Goal: Task Accomplishment & Management: Complete application form

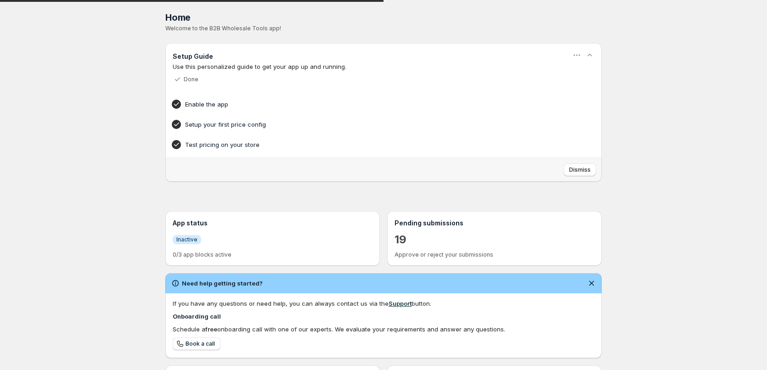
click at [114, 141] on div "Home Pricing Price lists Checkout Forms Submissions Settings Features Plans Hom…" at bounding box center [383, 262] width 767 height 525
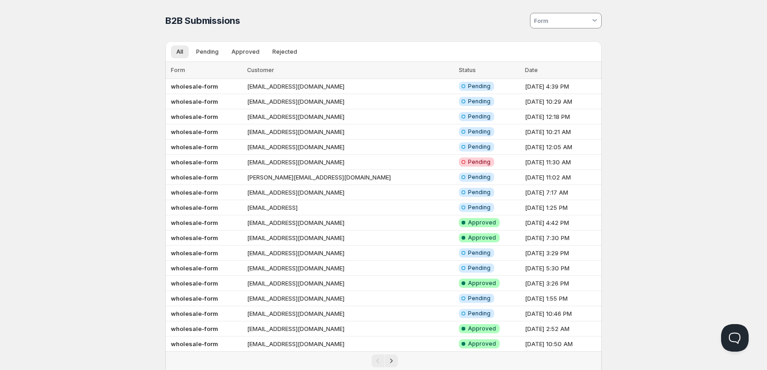
drag, startPoint x: 79, startPoint y: 101, endPoint x: 0, endPoint y: 44, distance: 98.1
click at [78, 100] on div "Home Pricing Price lists Checkout Forms Submissions Settings Features Plans B2B…" at bounding box center [383, 212] width 767 height 424
click at [125, 130] on div "Home Pricing Price lists Checkout Forms Submissions Settings Features Plans B2B…" at bounding box center [383, 212] width 767 height 424
click at [210, 84] on b "wholesale-form" at bounding box center [194, 86] width 47 height 7
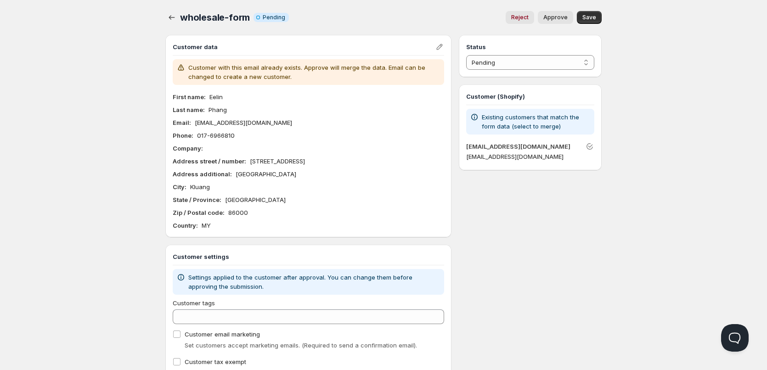
click at [128, 124] on div "Home Pricing Price lists Checkout Forms Submissions Settings Features Plans who…" at bounding box center [383, 205] width 767 height 410
click at [218, 96] on p "Eelin" at bounding box center [216, 96] width 13 height 9
copy p "Eelin"
drag, startPoint x: 105, startPoint y: 76, endPoint x: 89, endPoint y: 0, distance: 77.6
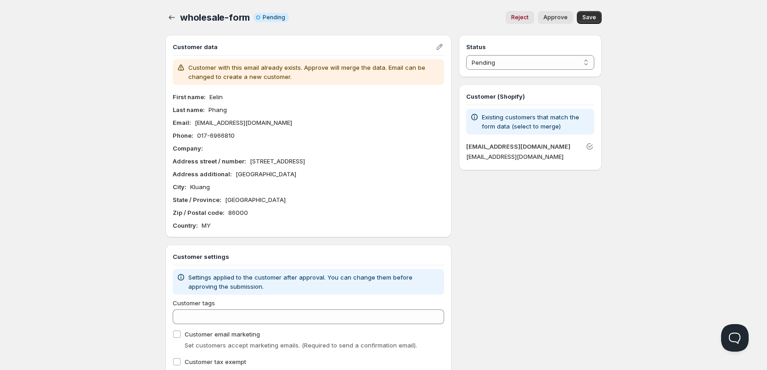
click at [101, 62] on div "Home Pricing Price lists Checkout Forms Submissions Settings Features Plans who…" at bounding box center [383, 205] width 767 height 410
click at [214, 107] on p "Phang" at bounding box center [218, 109] width 18 height 9
copy p "Phang"
click at [241, 125] on p "[EMAIL_ADDRESS][DOMAIN_NAME]" at bounding box center [243, 122] width 97 height 9
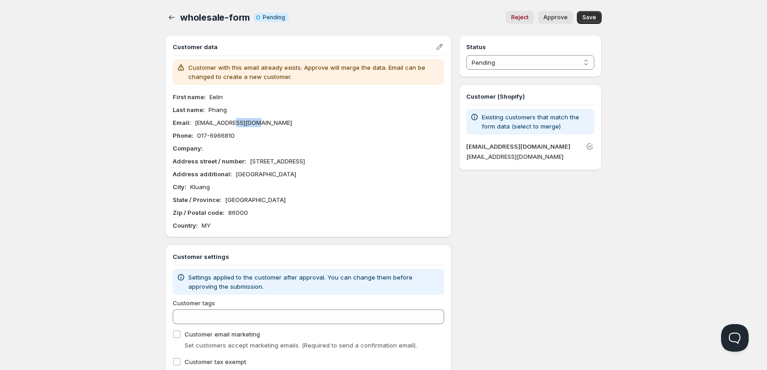
click at [241, 125] on p "[EMAIL_ADDRESS][DOMAIN_NAME]" at bounding box center [243, 122] width 97 height 9
copy p "[EMAIL_ADDRESS][DOMAIN_NAME]"
drag, startPoint x: 197, startPoint y: 133, endPoint x: 267, endPoint y: 136, distance: 70.4
click at [267, 138] on div "Phone : 017-6966810" at bounding box center [309, 135] width 272 height 9
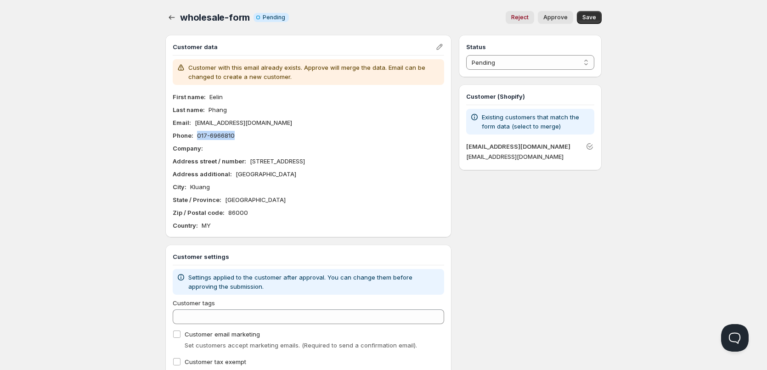
copy p "017-6966810"
click at [248, 141] on div "First name : Eelin Last name : Phang Email : eelin_phang@hotmail.com Phone : 01…" at bounding box center [309, 161] width 272 height 138
drag, startPoint x: 249, startPoint y: 160, endPoint x: 380, endPoint y: 163, distance: 131.4
click at [380, 164] on div "Address street / number : 15, Jalan Kampung Majid 15" at bounding box center [309, 161] width 272 height 9
copy p "15, Jalan Kampung Majid 15"
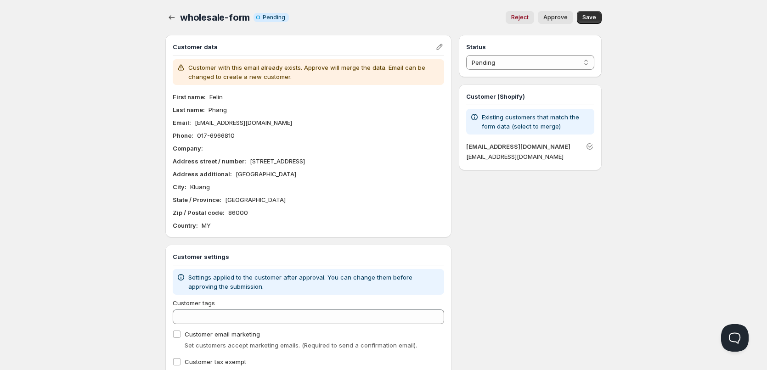
click at [236, 170] on p "Taman Sejahtera" at bounding box center [266, 174] width 61 height 9
copy p "Taman Sejahtera"
click at [238, 214] on p "86000" at bounding box center [238, 212] width 20 height 9
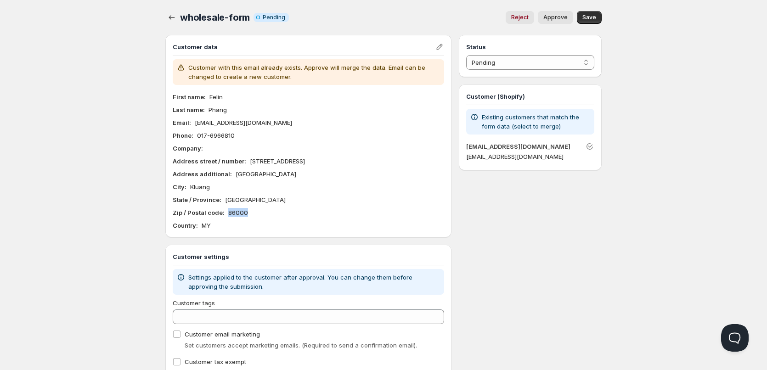
click at [238, 214] on p "86000" at bounding box center [238, 212] width 20 height 9
copy p "86000"
click at [206, 189] on p "Kluang" at bounding box center [200, 186] width 20 height 9
copy p "Kluang"
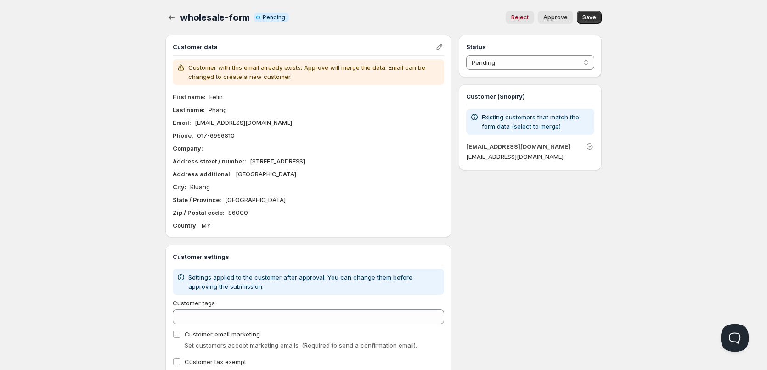
click at [220, 94] on p "Eelin" at bounding box center [216, 96] width 13 height 9
copy p "Eelin"
click at [259, 153] on div "Company :" at bounding box center [309, 148] width 272 height 9
click at [251, 162] on p "15, Jalan Kampung Majid 15" at bounding box center [277, 161] width 55 height 9
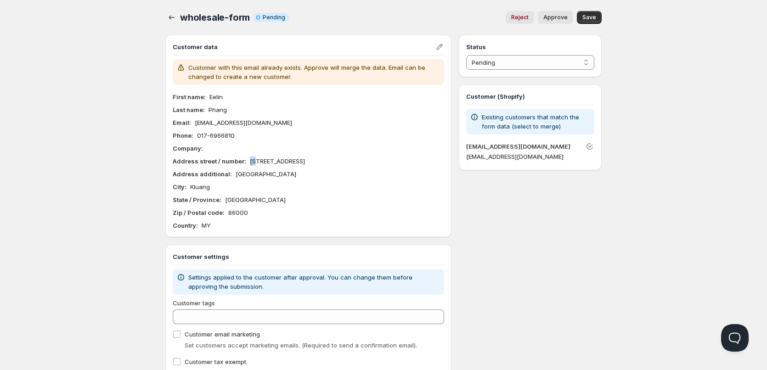
click at [251, 162] on p "15, Jalan Kampung Majid 15" at bounding box center [277, 161] width 55 height 9
copy p "15, Jalan Kampung Majid 15"
click at [240, 176] on p "Taman Sejahtera" at bounding box center [266, 174] width 61 height 9
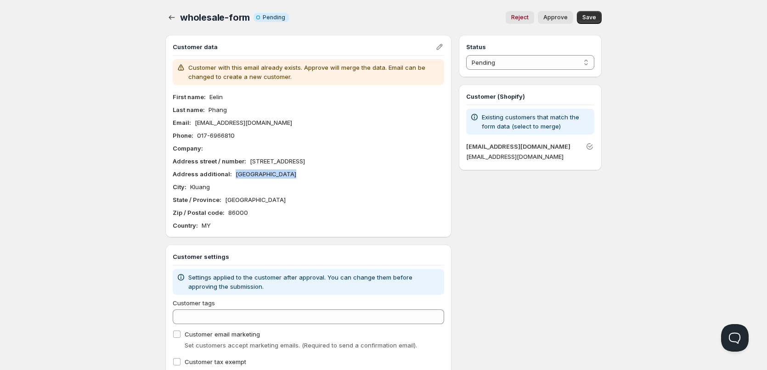
click at [240, 176] on p "Taman Sejahtera" at bounding box center [266, 174] width 61 height 9
click at [236, 210] on p "86000" at bounding box center [238, 212] width 20 height 9
click at [200, 189] on p "Kluang" at bounding box center [200, 186] width 20 height 9
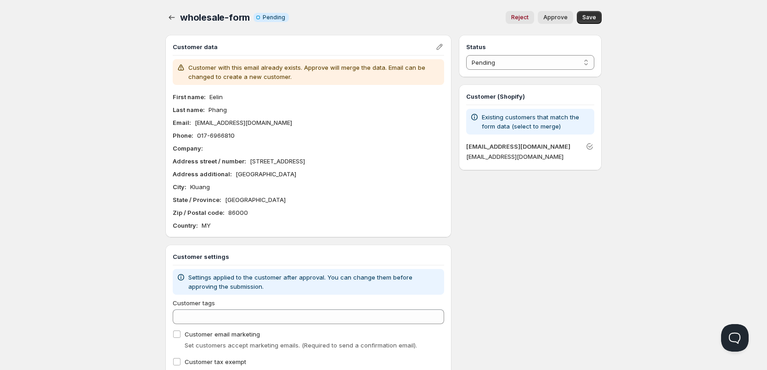
click at [213, 133] on p "017-6966810" at bounding box center [216, 135] width 38 height 9
click at [214, 89] on div "Customer with this email already exists. Approve will merge the data. Email can…" at bounding box center [309, 144] width 272 height 171
click at [216, 91] on div "Customer with this email already exists. Approve will merge the data. Email can…" at bounding box center [309, 144] width 272 height 171
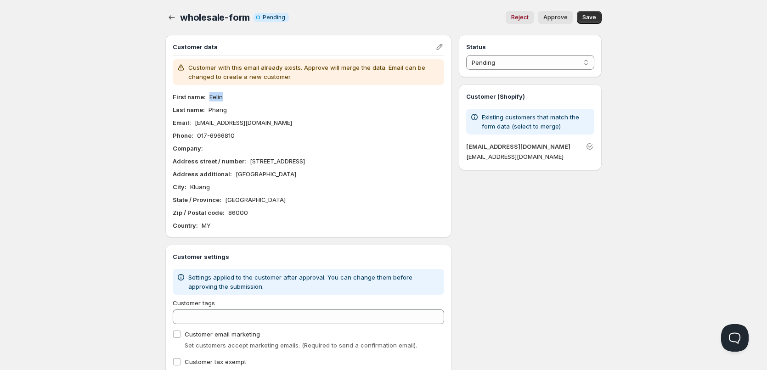
click at [216, 91] on div "Customer with this email already exists. Approve will merge the data. Email can…" at bounding box center [309, 144] width 272 height 171
click at [216, 93] on p "Eelin" at bounding box center [216, 96] width 13 height 9
click at [221, 104] on div "First name : Eelin Last name : Phang Email : eelin_phang@hotmail.com Phone : 01…" at bounding box center [309, 161] width 272 height 138
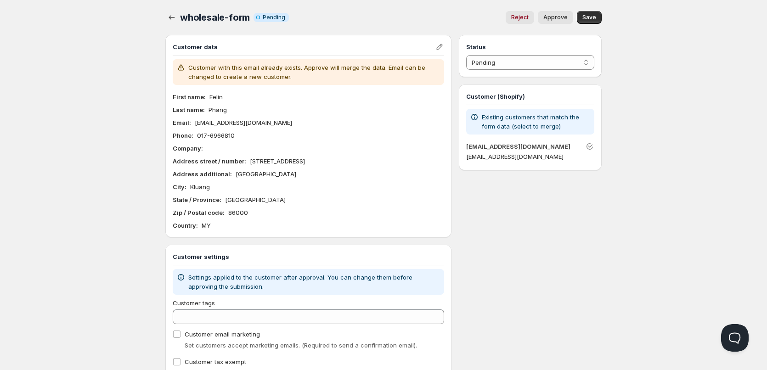
click at [221, 112] on p "Phang" at bounding box center [218, 109] width 18 height 9
click at [258, 160] on p "15, Jalan Kampung Majid 15" at bounding box center [277, 161] width 55 height 9
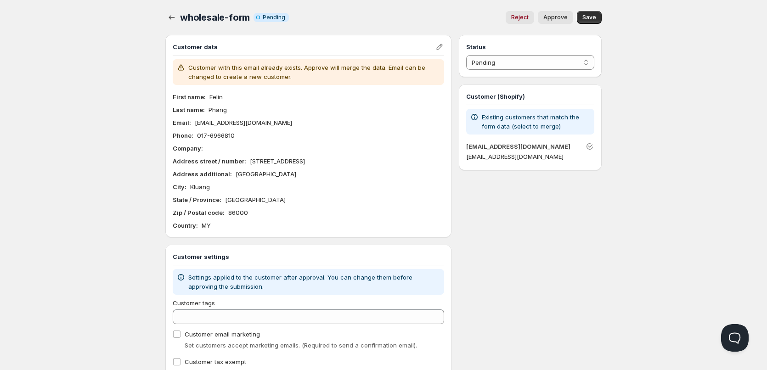
click at [267, 177] on p "Taman Sejahtera" at bounding box center [266, 174] width 61 height 9
click at [242, 207] on div "First name : Eelin Last name : Phang Email : eelin_phang@hotmail.com Phone : 01…" at bounding box center [309, 161] width 272 height 138
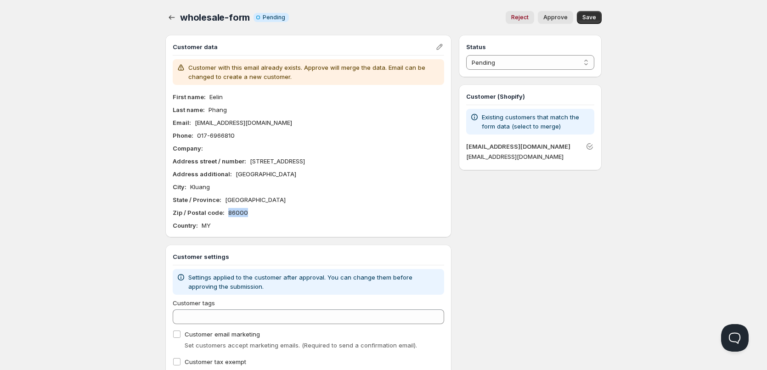
click at [239, 216] on p "86000" at bounding box center [238, 212] width 20 height 9
click at [207, 191] on p "Kluang" at bounding box center [200, 186] width 20 height 9
click at [204, 185] on p "Kluang" at bounding box center [200, 186] width 20 height 9
click at [221, 137] on p "017-6966810" at bounding box center [216, 135] width 38 height 9
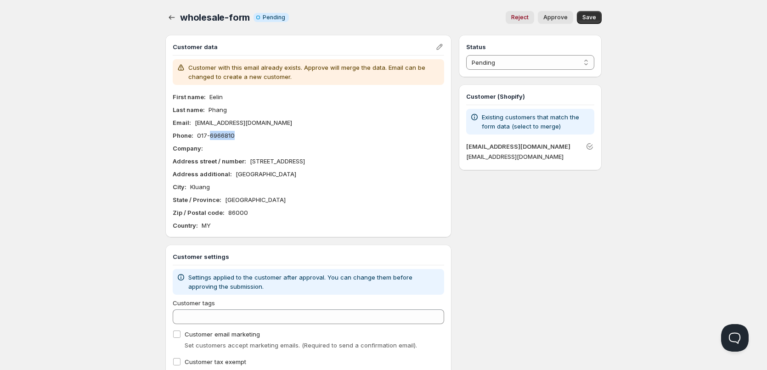
click at [221, 138] on p "017-6966810" at bounding box center [216, 135] width 38 height 9
